Goal: Check status: Check status

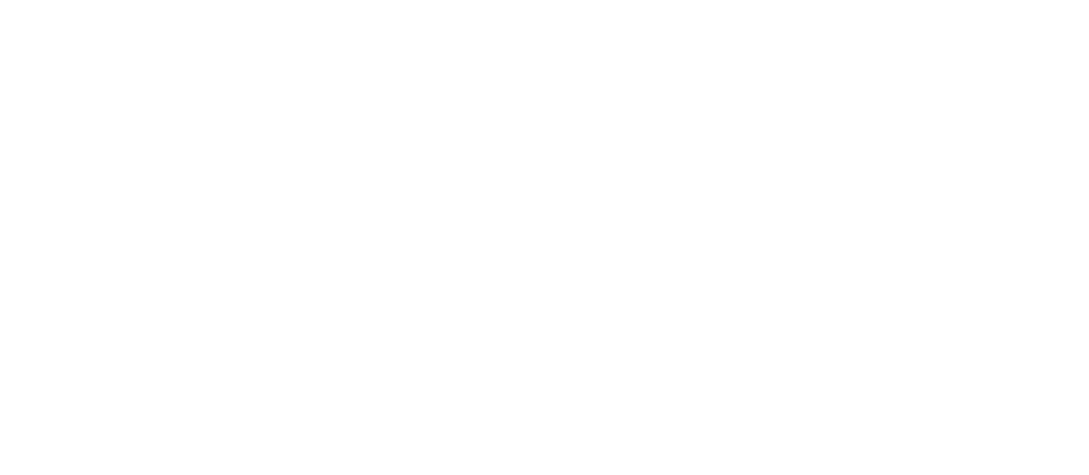
click at [627, 7] on html at bounding box center [544, 3] width 1089 height 7
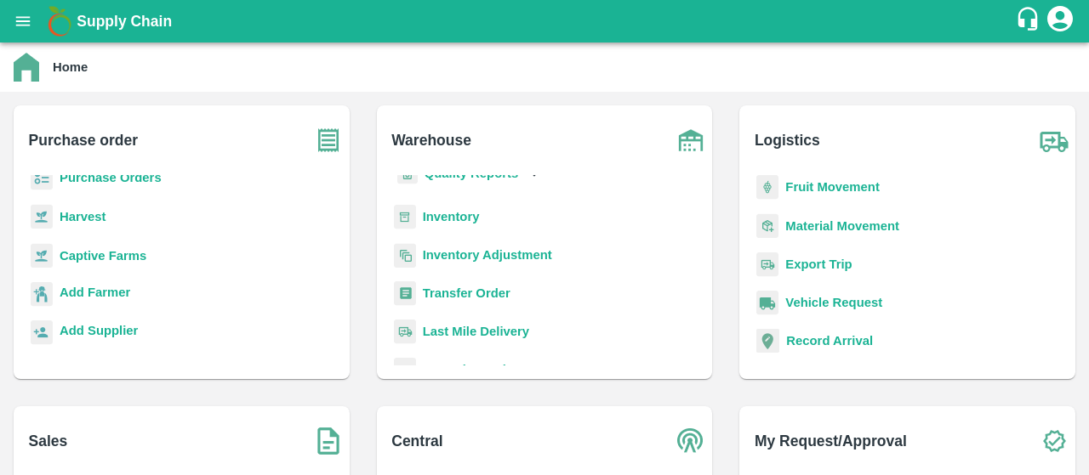
scroll to position [222, 0]
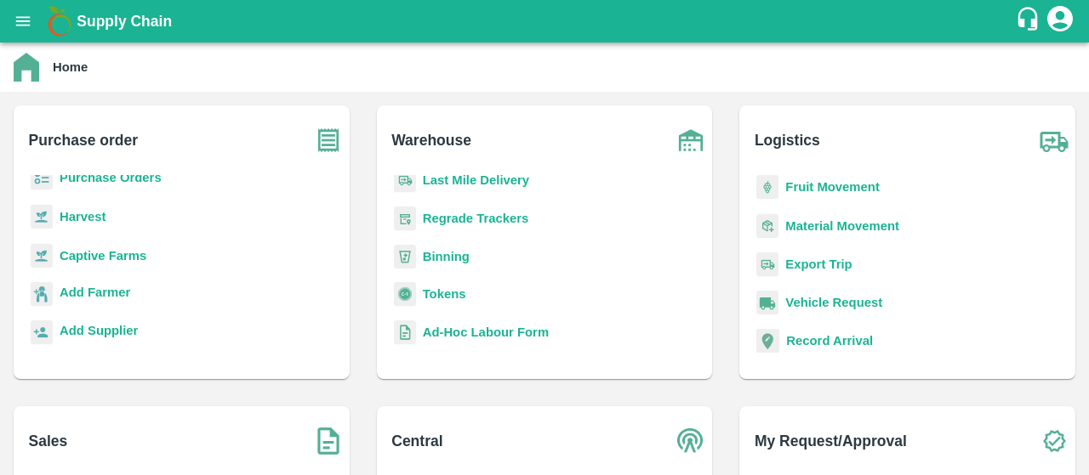
click at [778, 270] on div "Export Trip" at bounding box center [907, 272] width 309 height 38
click at [815, 265] on b "Export Trip" at bounding box center [818, 265] width 66 height 14
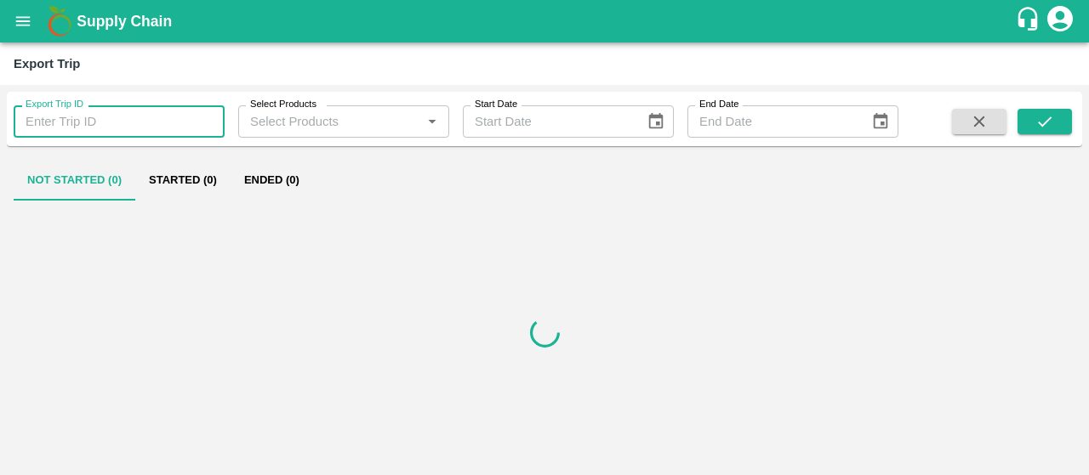
click at [155, 122] on input "Export Trip ID" at bounding box center [119, 121] width 211 height 32
paste input "53110"
type input "53110"
click at [1032, 123] on button "submit" at bounding box center [1044, 122] width 54 height 26
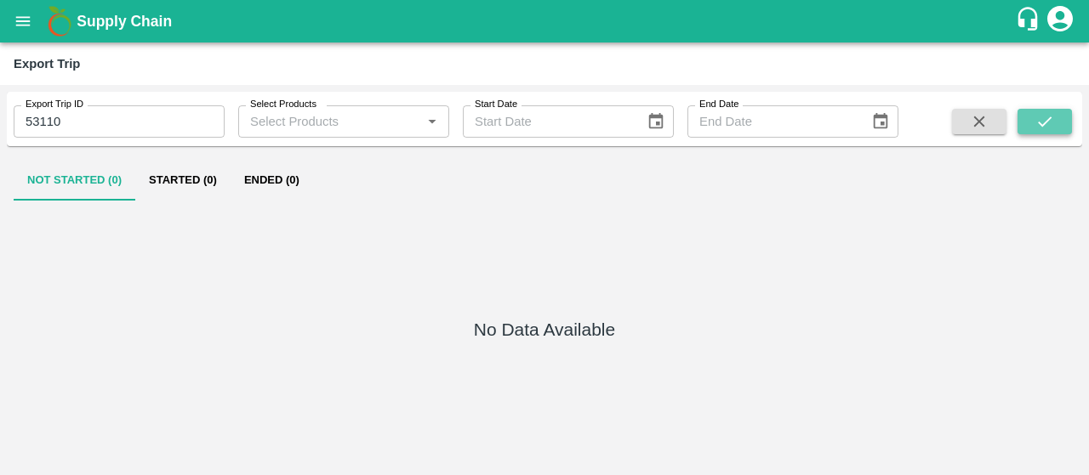
click at [1032, 123] on button "submit" at bounding box center [1044, 122] width 54 height 26
click at [398, 117] on input "Select Products" at bounding box center [329, 122] width 173 height 22
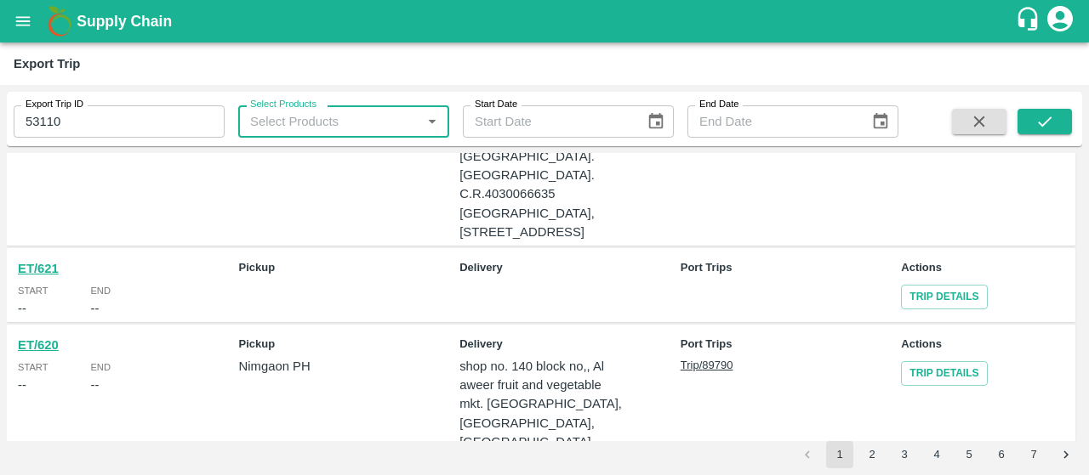
scroll to position [1121, 0]
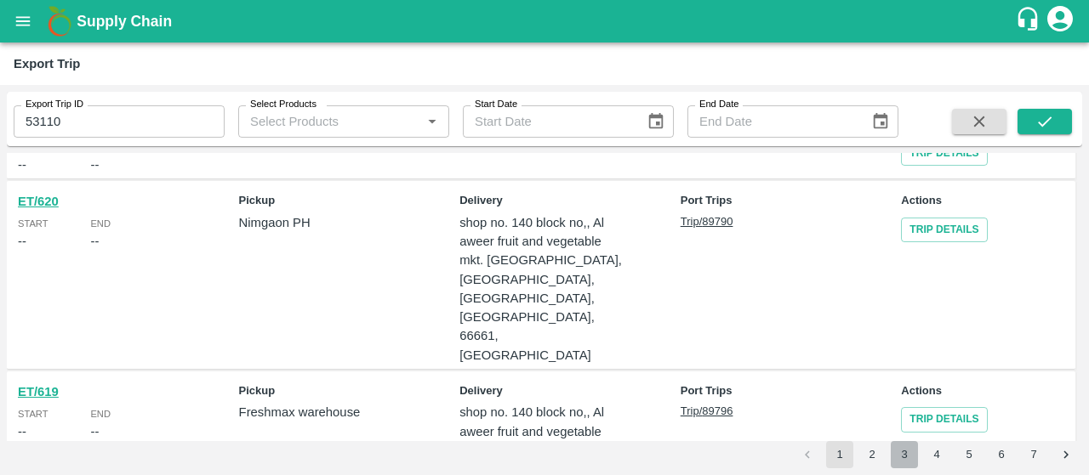
click at [895, 450] on button "3" at bounding box center [903, 454] width 27 height 27
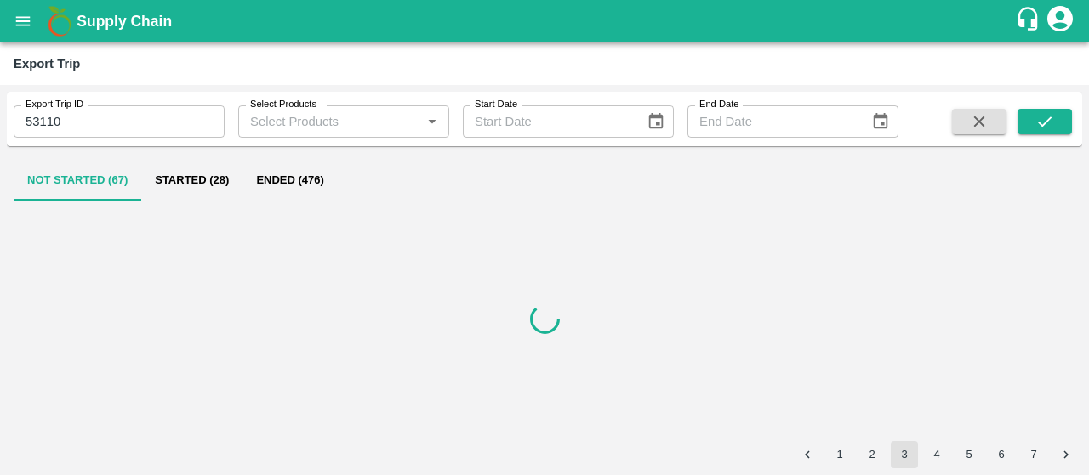
scroll to position [0, 0]
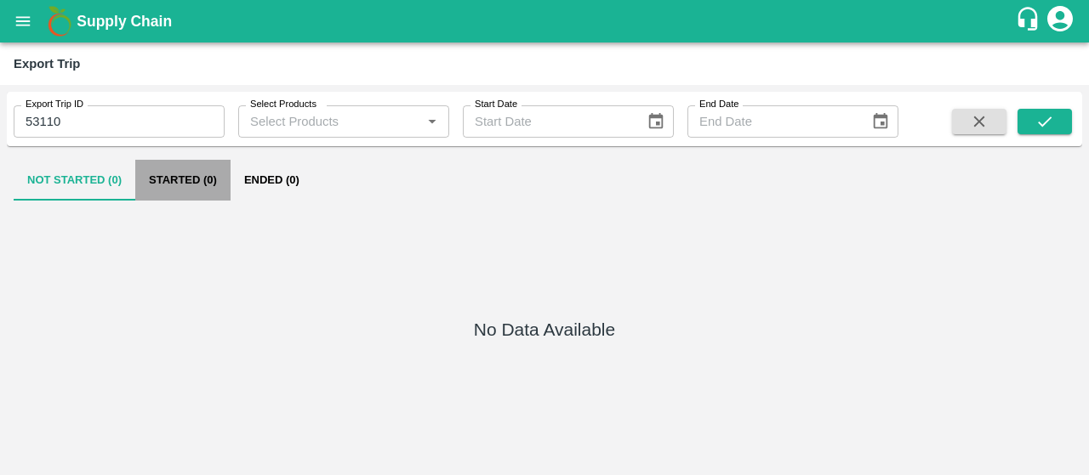
click at [191, 171] on button "Started (0)" at bounding box center [182, 180] width 95 height 41
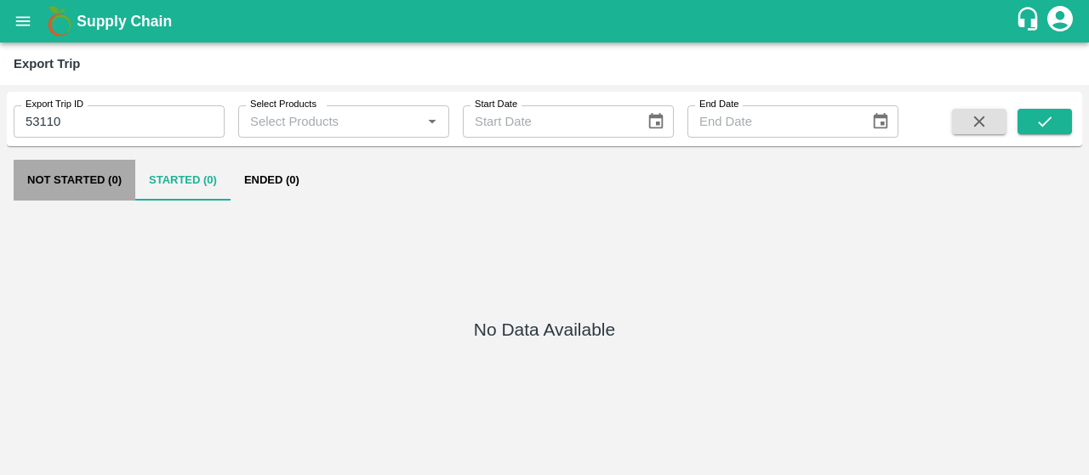
click at [96, 169] on button "Not Started (0)" at bounding box center [75, 180] width 122 height 41
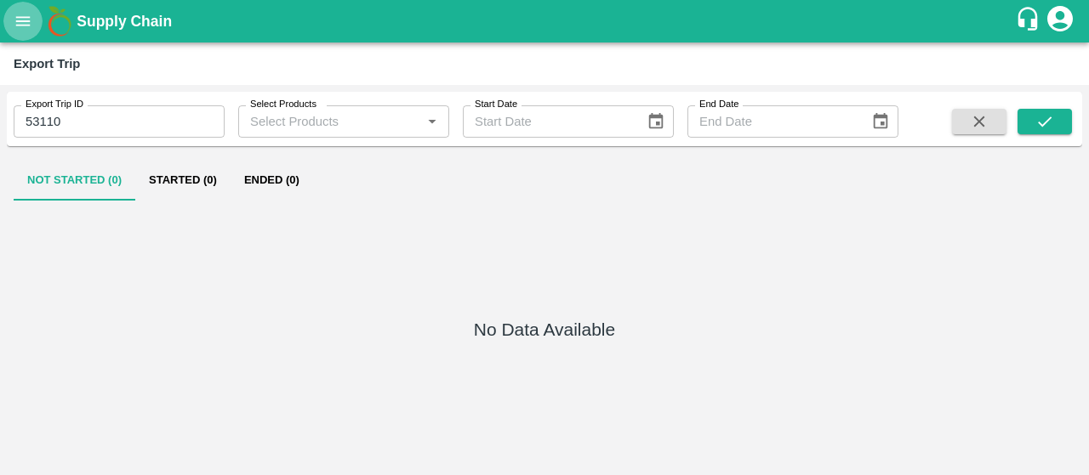
click at [31, 20] on icon "open drawer" at bounding box center [23, 21] width 19 height 19
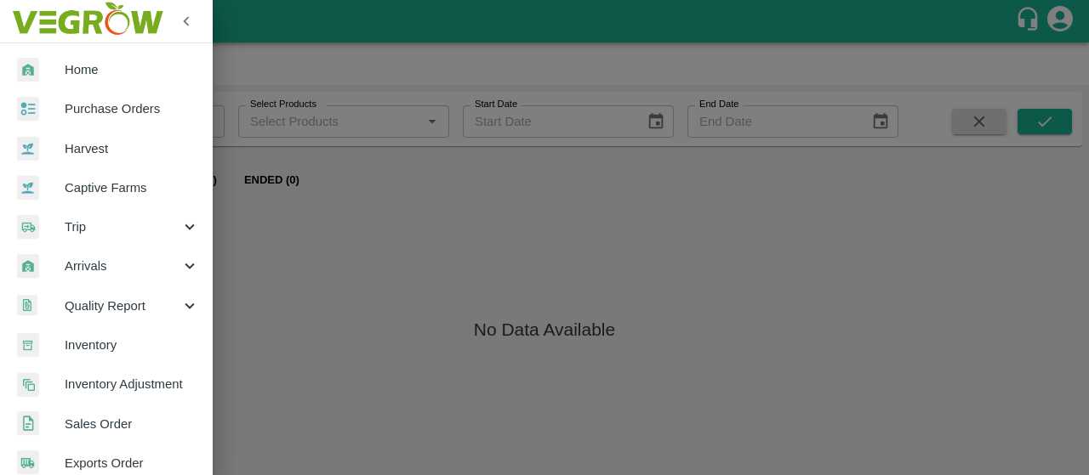
click at [111, 232] on span "Trip" at bounding box center [123, 227] width 116 height 19
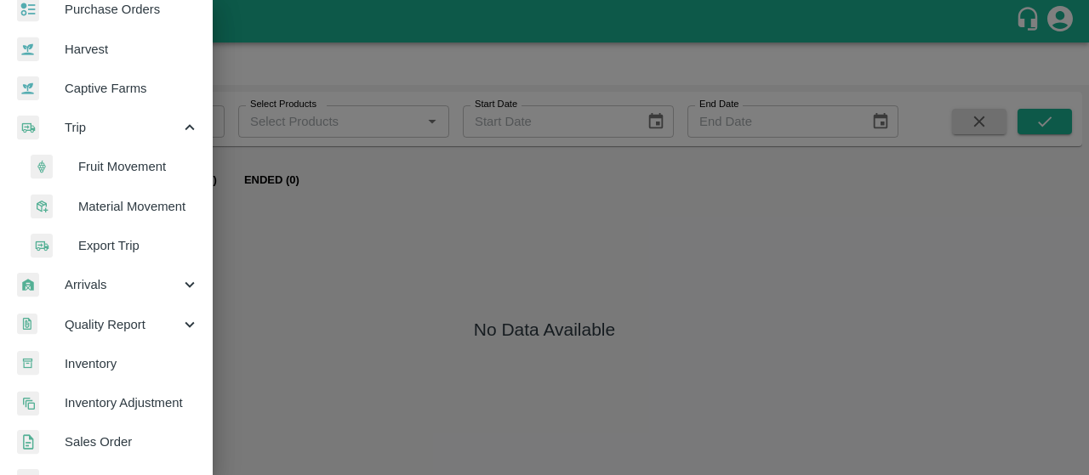
scroll to position [100, 0]
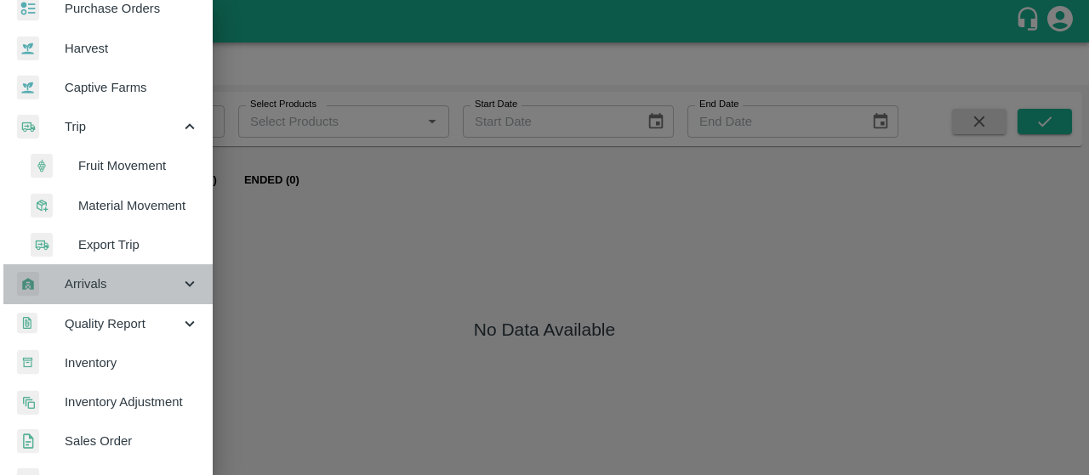
click at [128, 287] on span "Arrivals" at bounding box center [123, 284] width 116 height 19
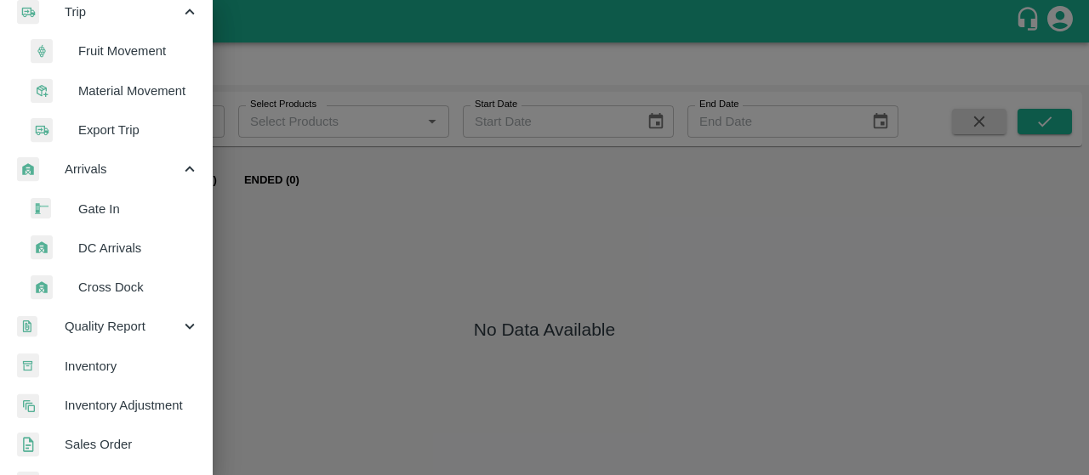
scroll to position [216, 0]
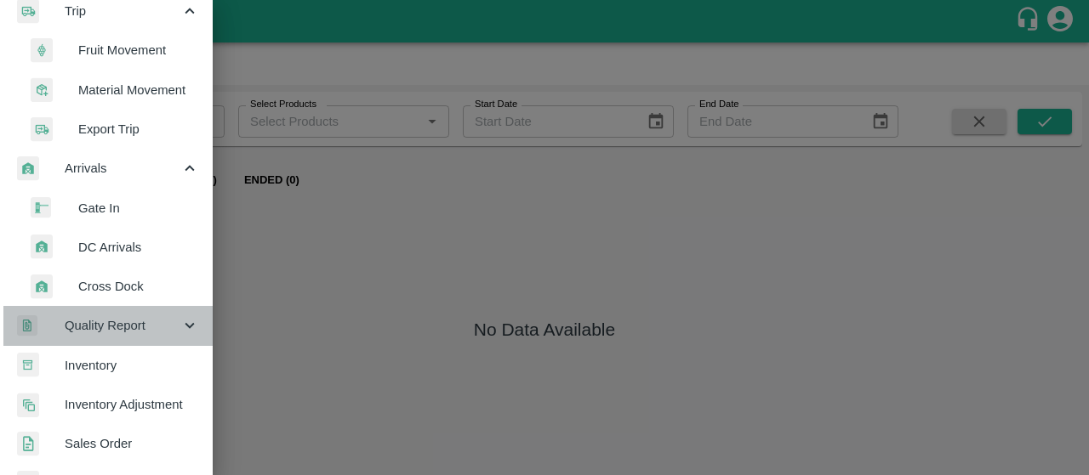
click at [116, 307] on div "Quality Report" at bounding box center [106, 325] width 213 height 39
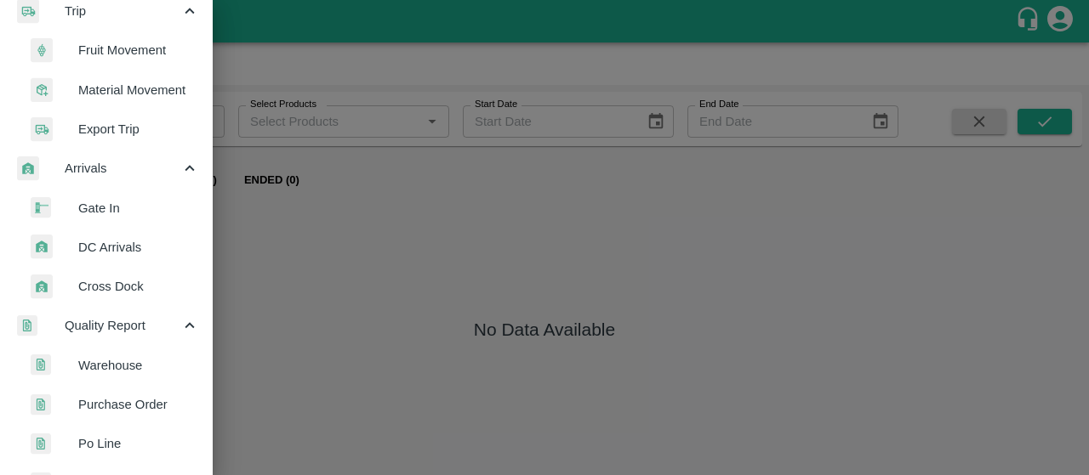
scroll to position [301, 0]
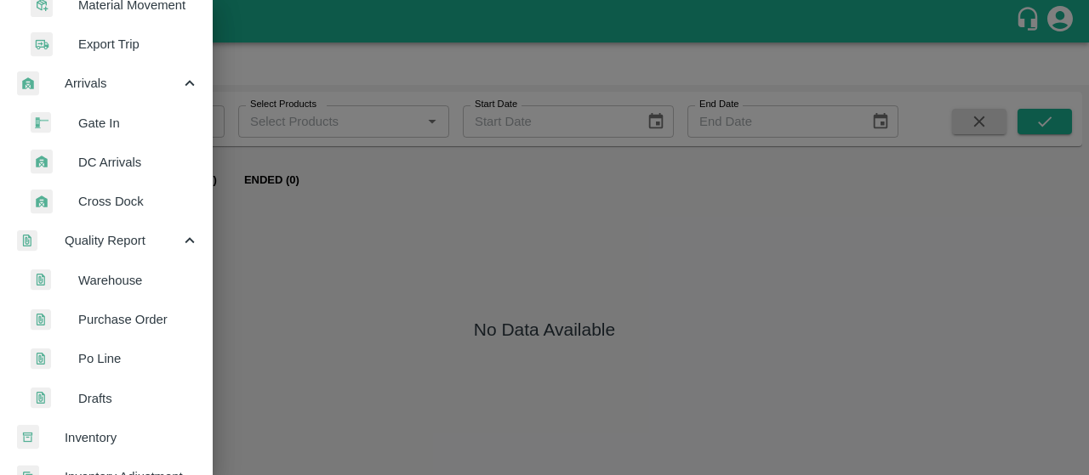
click at [105, 358] on span "Po Line" at bounding box center [138, 359] width 121 height 19
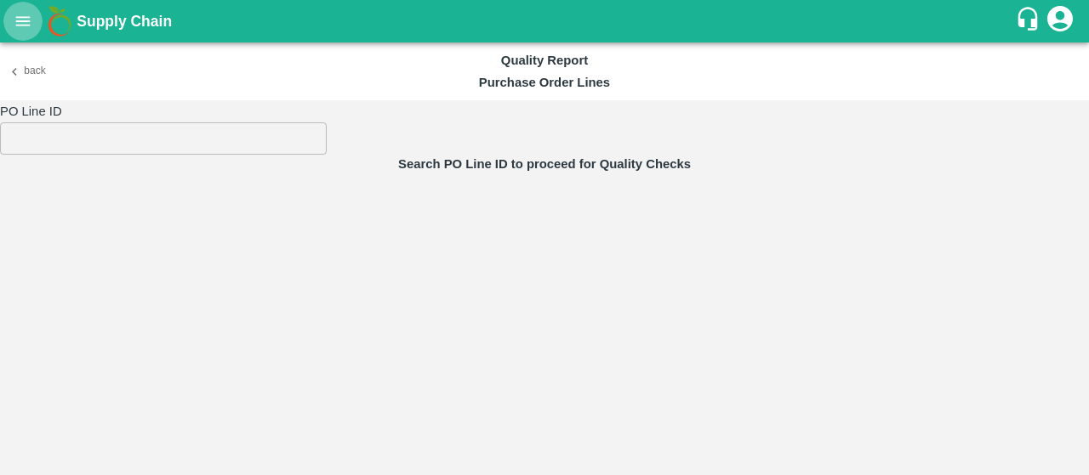
click at [15, 31] on button "open drawer" at bounding box center [22, 21] width 39 height 39
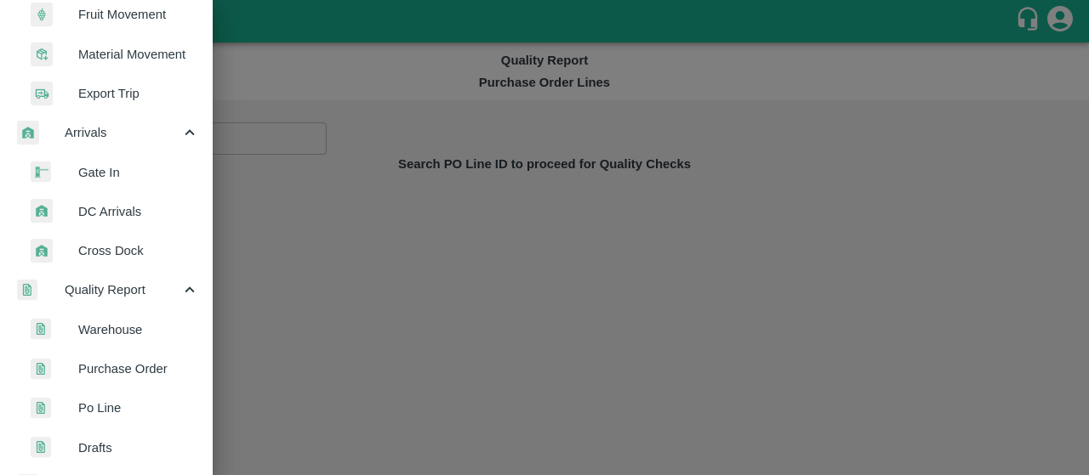
scroll to position [255, 0]
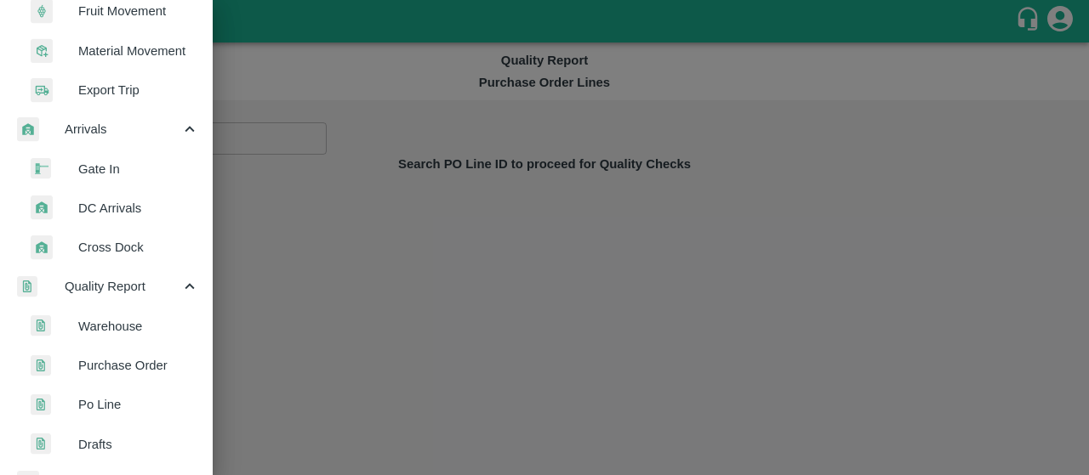
click at [102, 331] on span "Warehouse" at bounding box center [138, 326] width 121 height 19
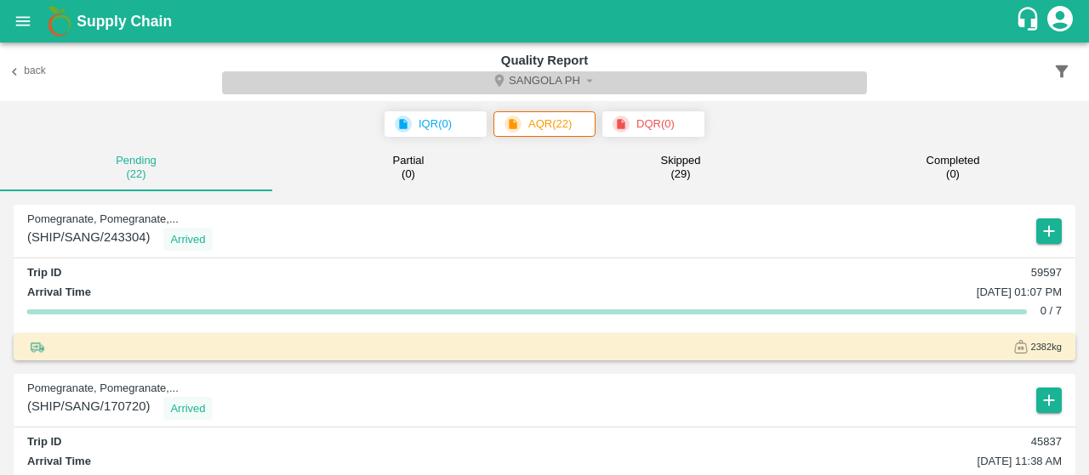
click at [515, 82] on button "Sangola PH" at bounding box center [544, 82] width 645 height 23
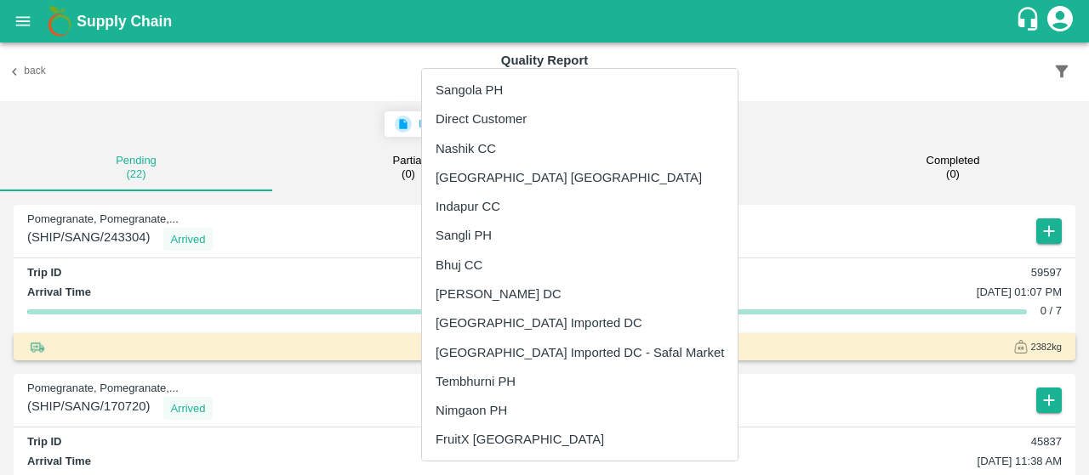
click at [219, 135] on div at bounding box center [544, 237] width 1089 height 475
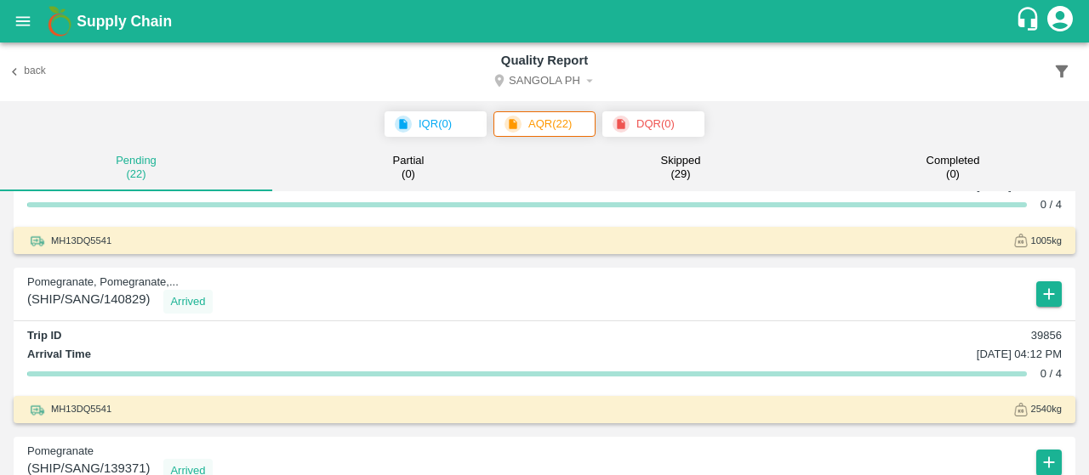
scroll to position [1437, 0]
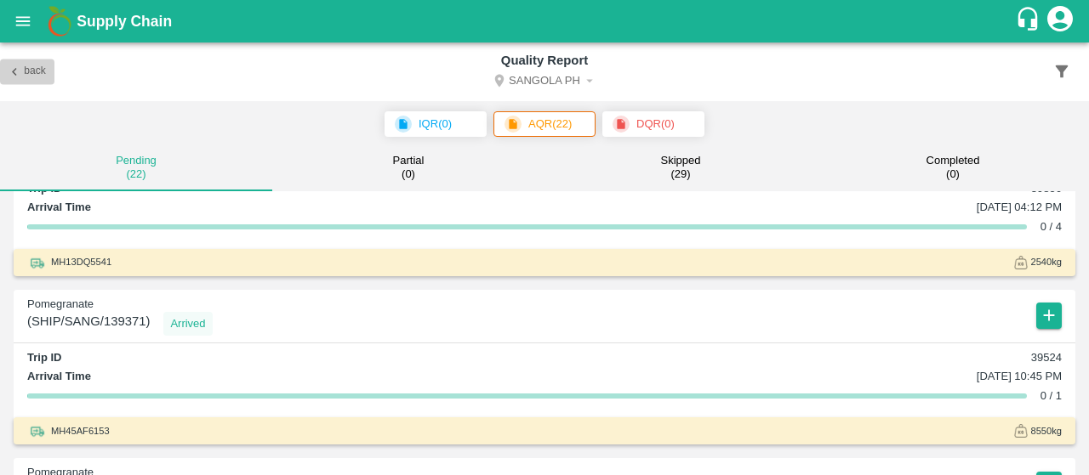
click at [22, 76] on icon "button" at bounding box center [14, 71] width 15 height 15
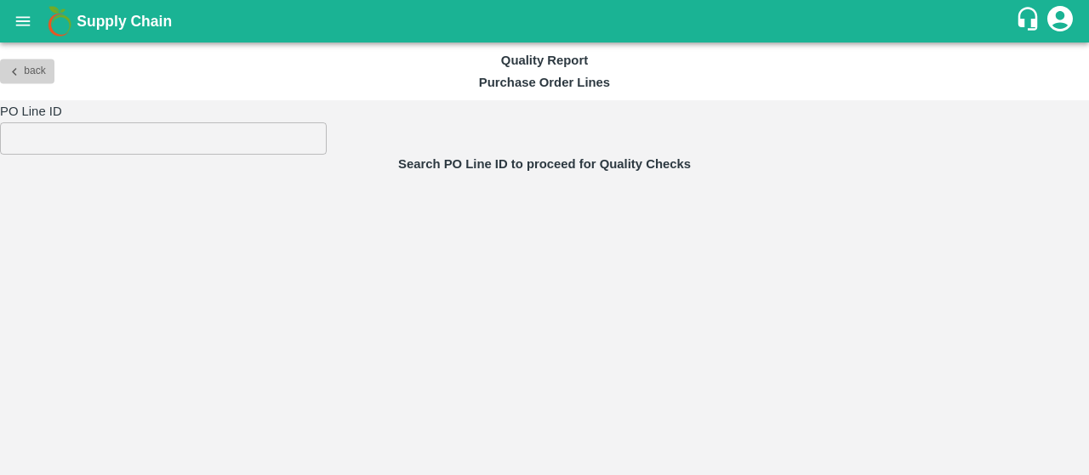
click at [22, 76] on icon "button" at bounding box center [14, 71] width 15 height 15
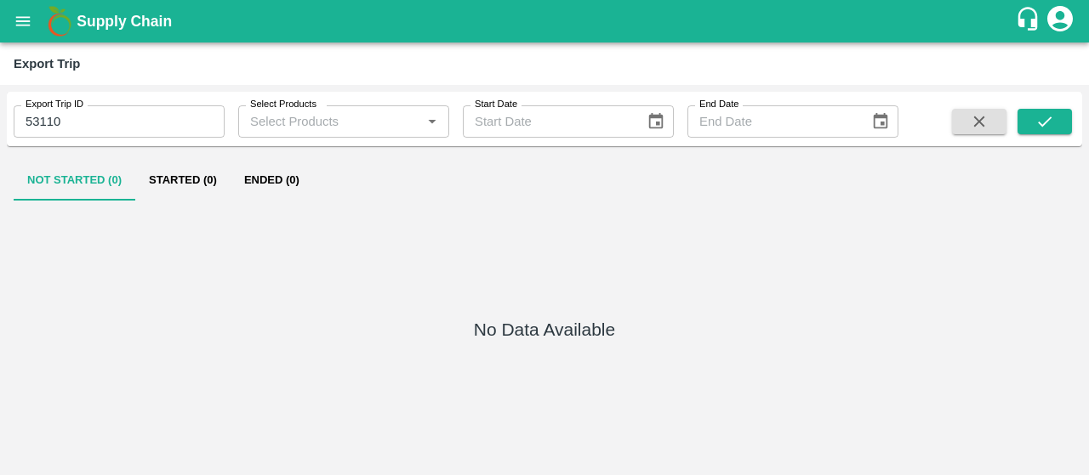
click at [99, 21] on b "Supply Chain" at bounding box center [124, 21] width 95 height 17
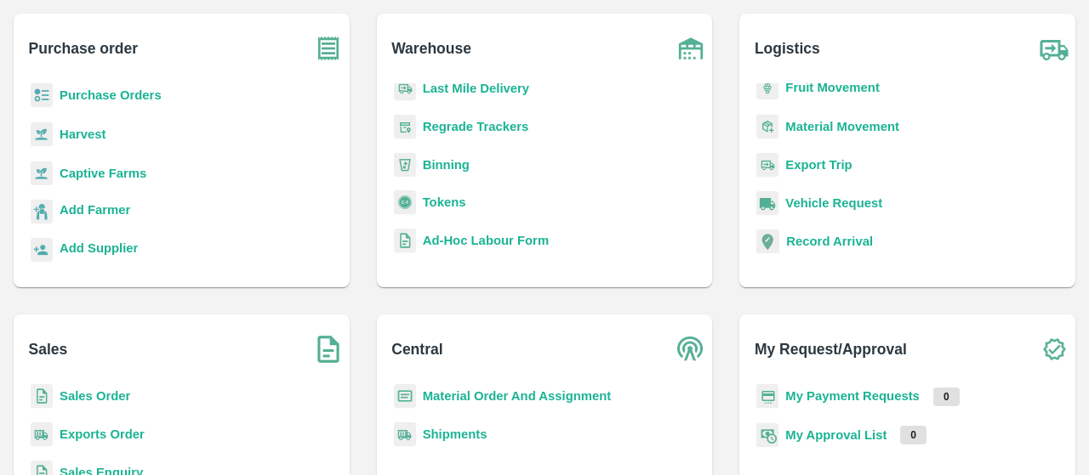
scroll to position [218, 0]
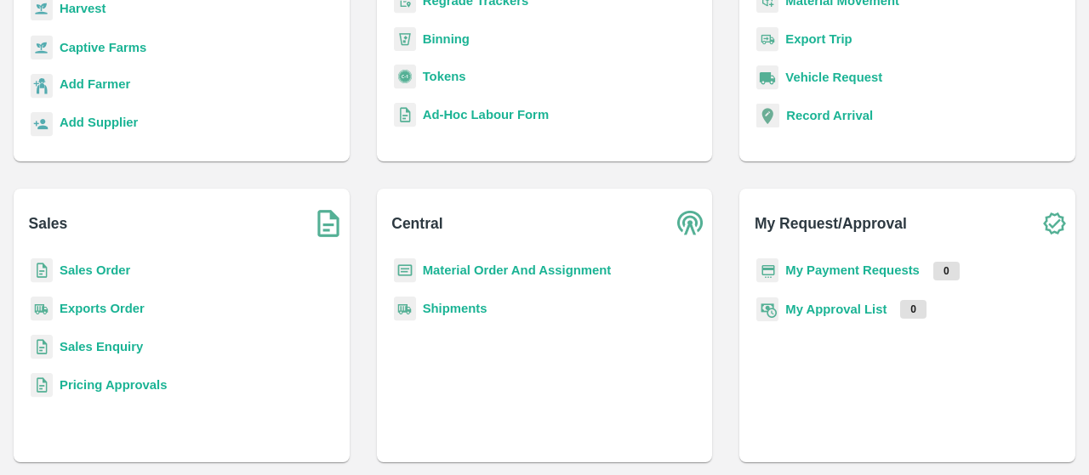
click at [852, 270] on b "My Payment Requests" at bounding box center [852, 271] width 134 height 14
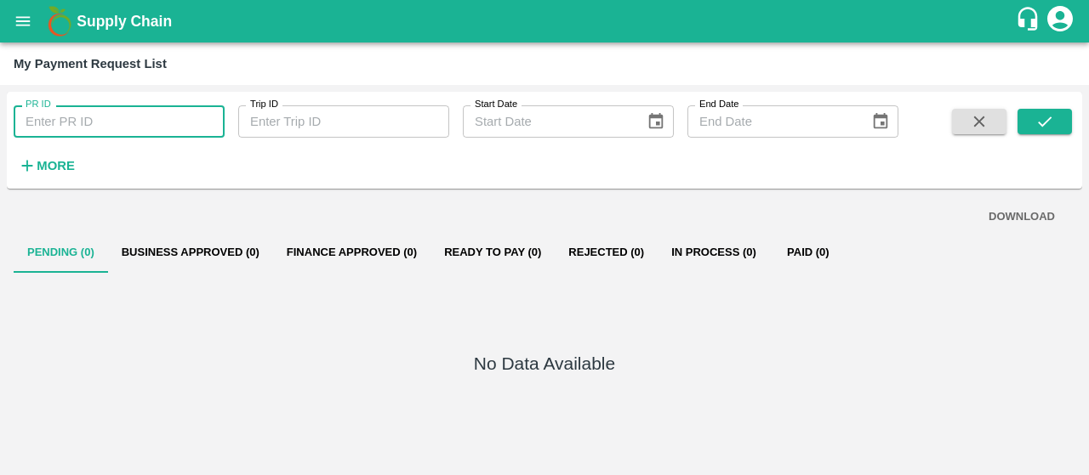
click at [173, 117] on input "PR ID" at bounding box center [119, 121] width 211 height 32
paste input "61854"
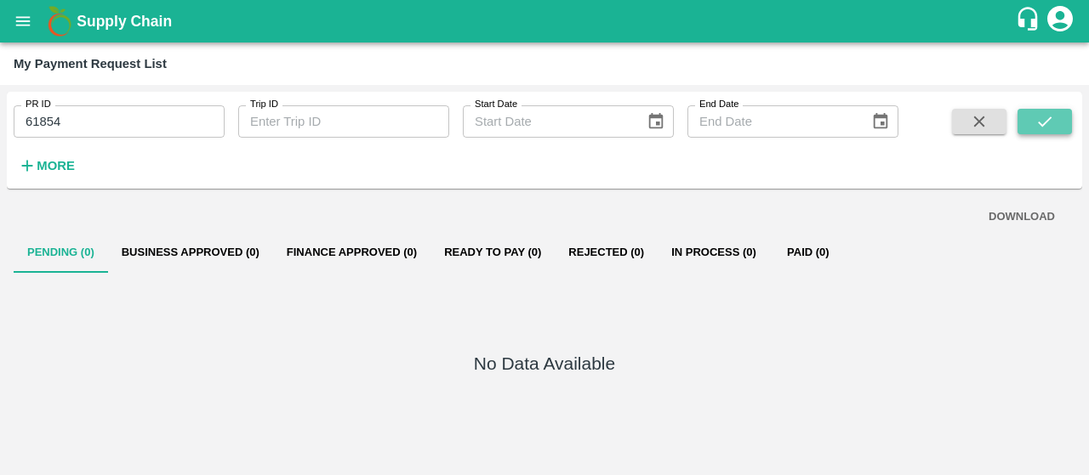
click at [1032, 114] on button "submit" at bounding box center [1044, 122] width 54 height 26
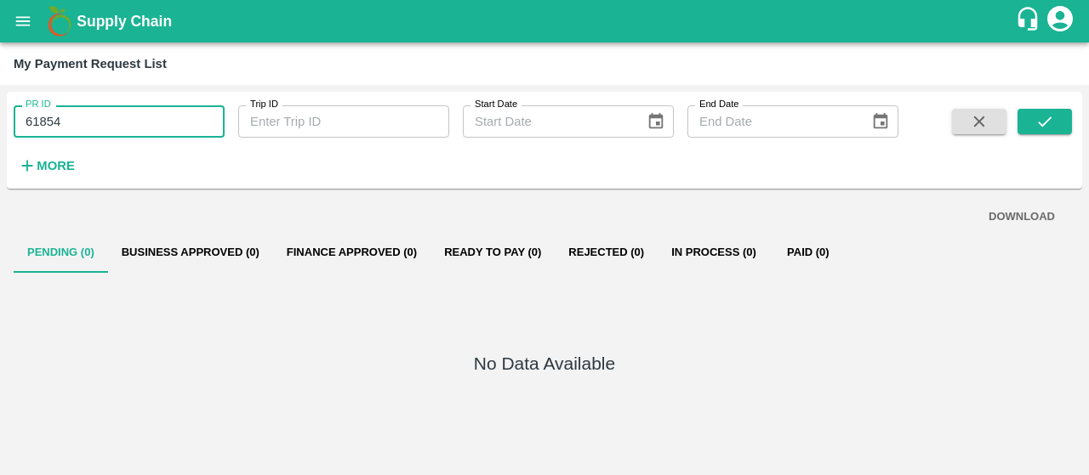
click at [161, 119] on input "61854" at bounding box center [119, 121] width 211 height 32
type input "6"
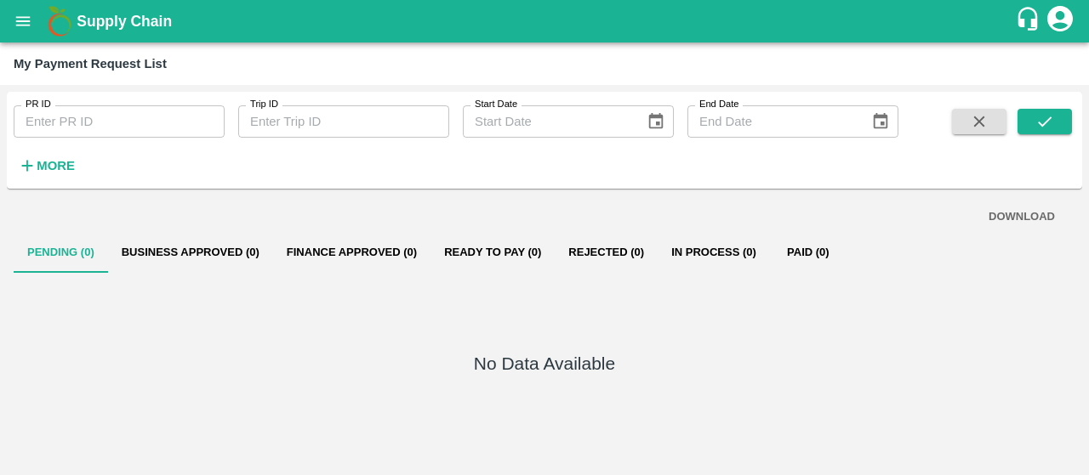
click at [183, 164] on div "PR ID PR ID Trip ID Trip ID Start Date Start Date End Date End Date More" at bounding box center [449, 136] width 898 height 88
